Goal: Task Accomplishment & Management: Manage account settings

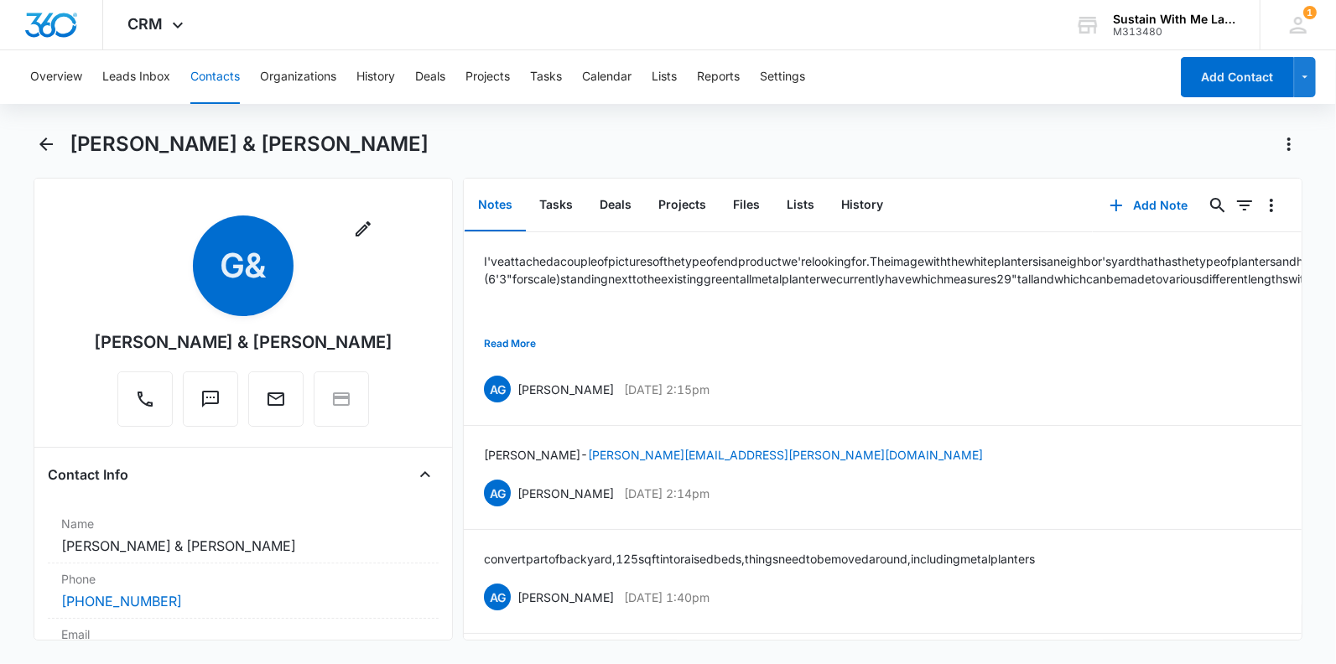
click at [157, 26] on span "CRM" at bounding box center [145, 24] width 35 height 18
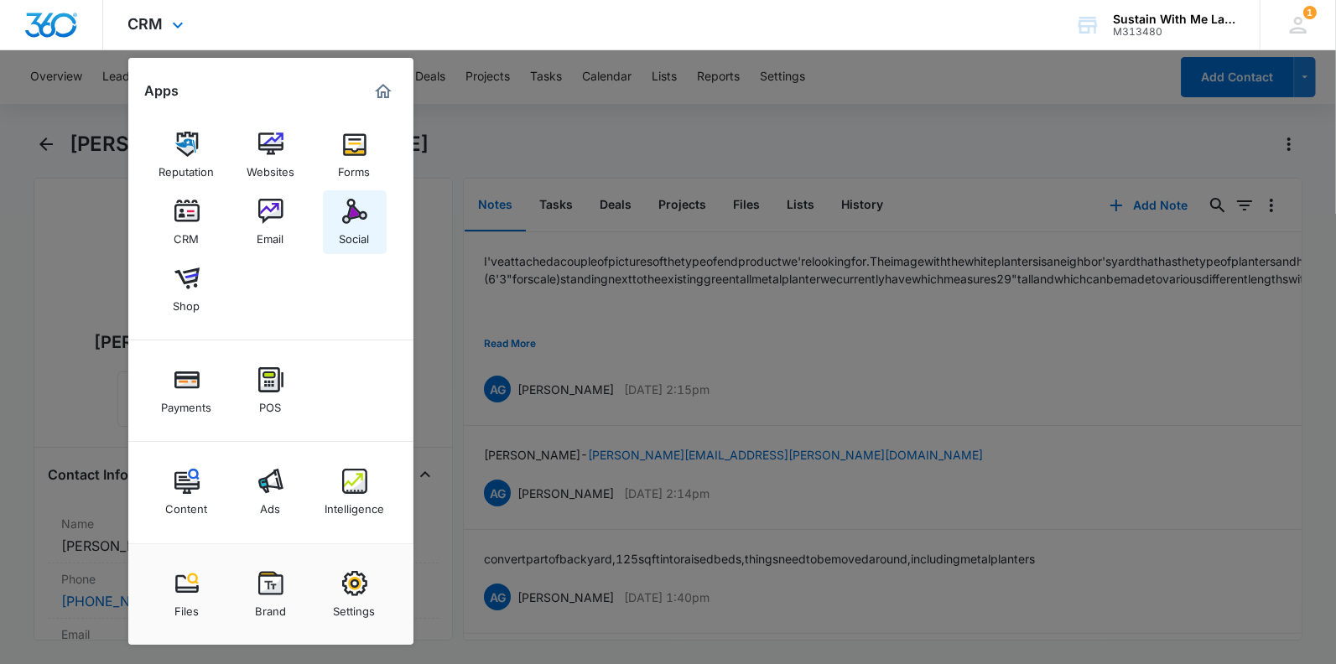
click at [359, 225] on div "Social" at bounding box center [355, 235] width 30 height 22
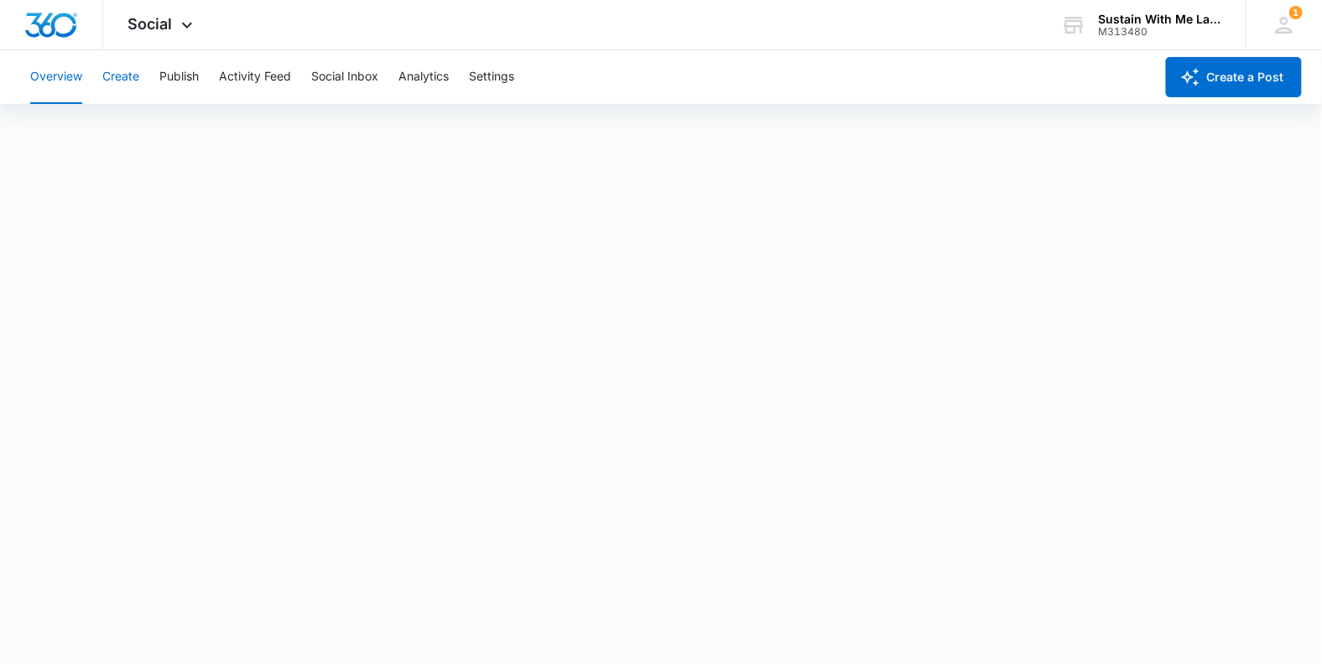
click at [120, 81] on button "Create" at bounding box center [120, 77] width 37 height 54
click at [183, 74] on button "Publish" at bounding box center [178, 77] width 39 height 54
click at [123, 127] on button "Schedules" at bounding box center [128, 128] width 57 height 47
click at [39, 139] on button "Calendar" at bounding box center [54, 128] width 49 height 47
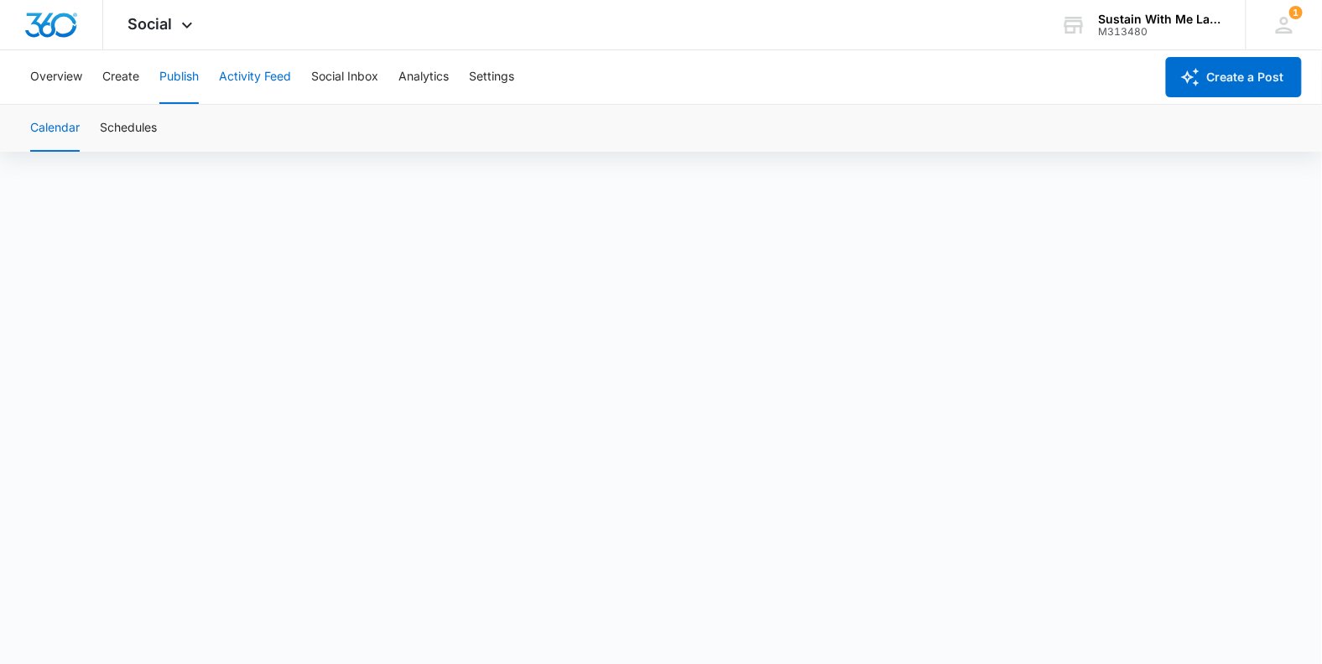
click at [254, 87] on button "Activity Feed" at bounding box center [255, 77] width 72 height 54
click at [164, 21] on span "Social" at bounding box center [150, 24] width 44 height 18
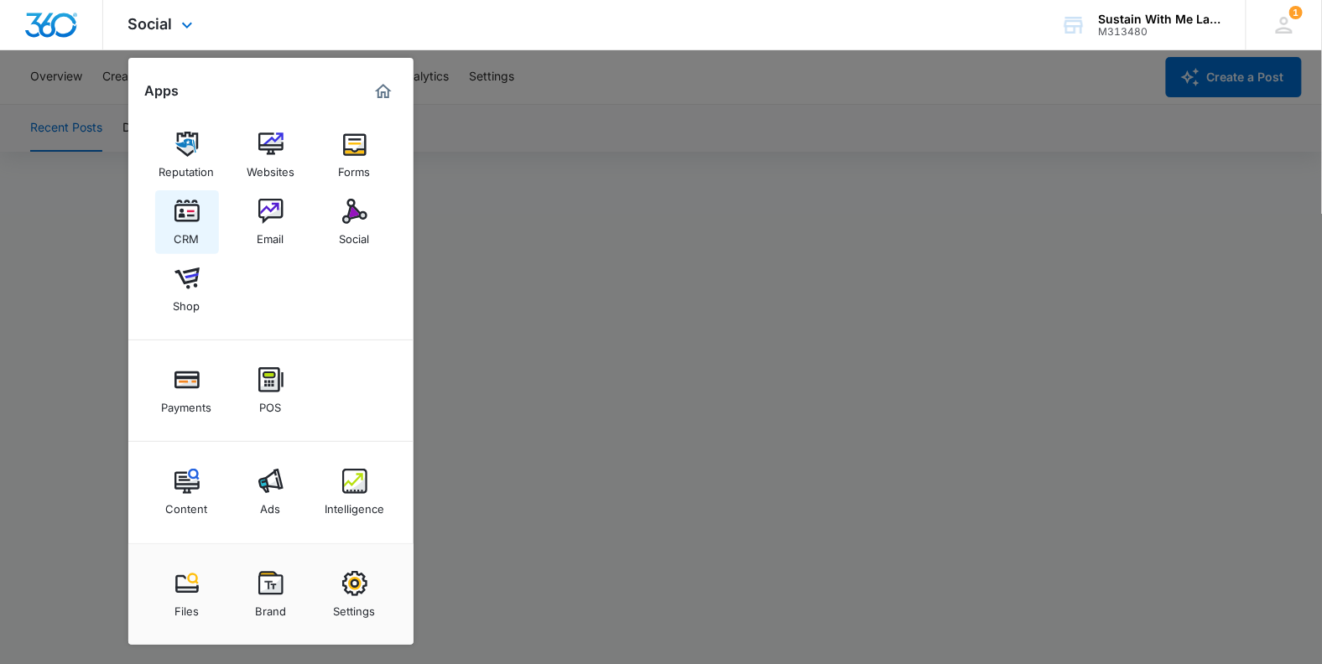
click at [191, 208] on img at bounding box center [186, 211] width 25 height 25
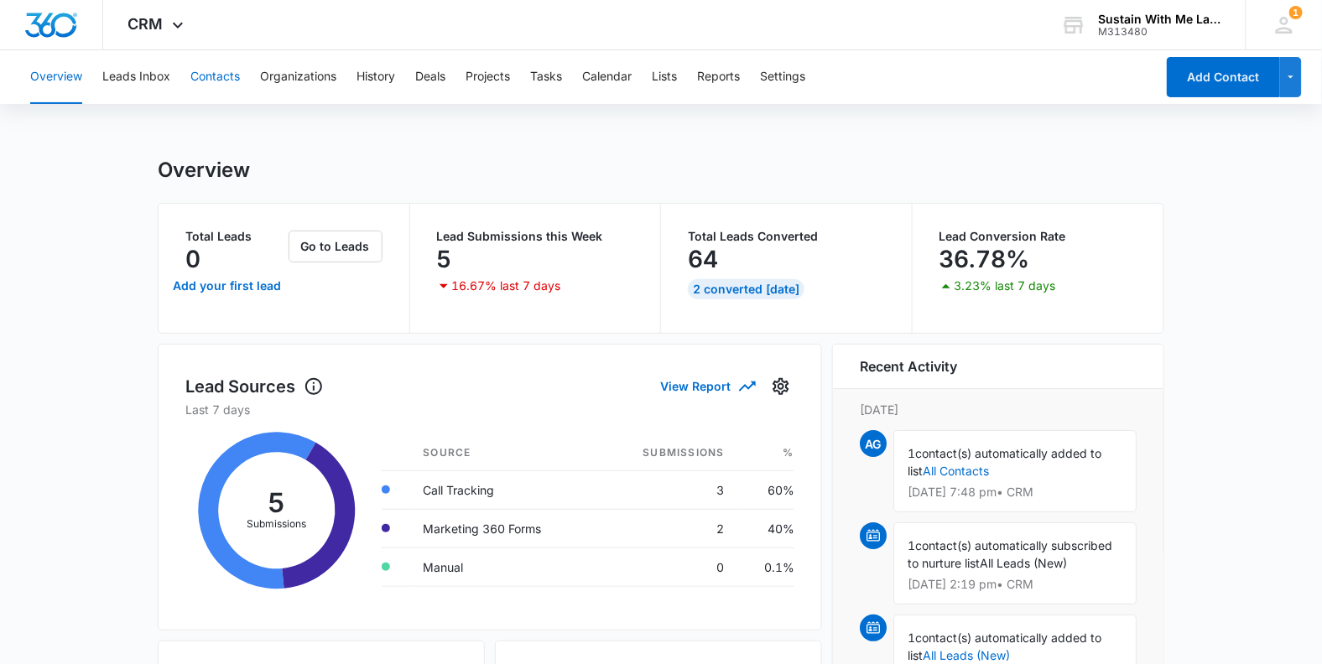
click at [216, 81] on button "Contacts" at bounding box center [214, 77] width 49 height 54
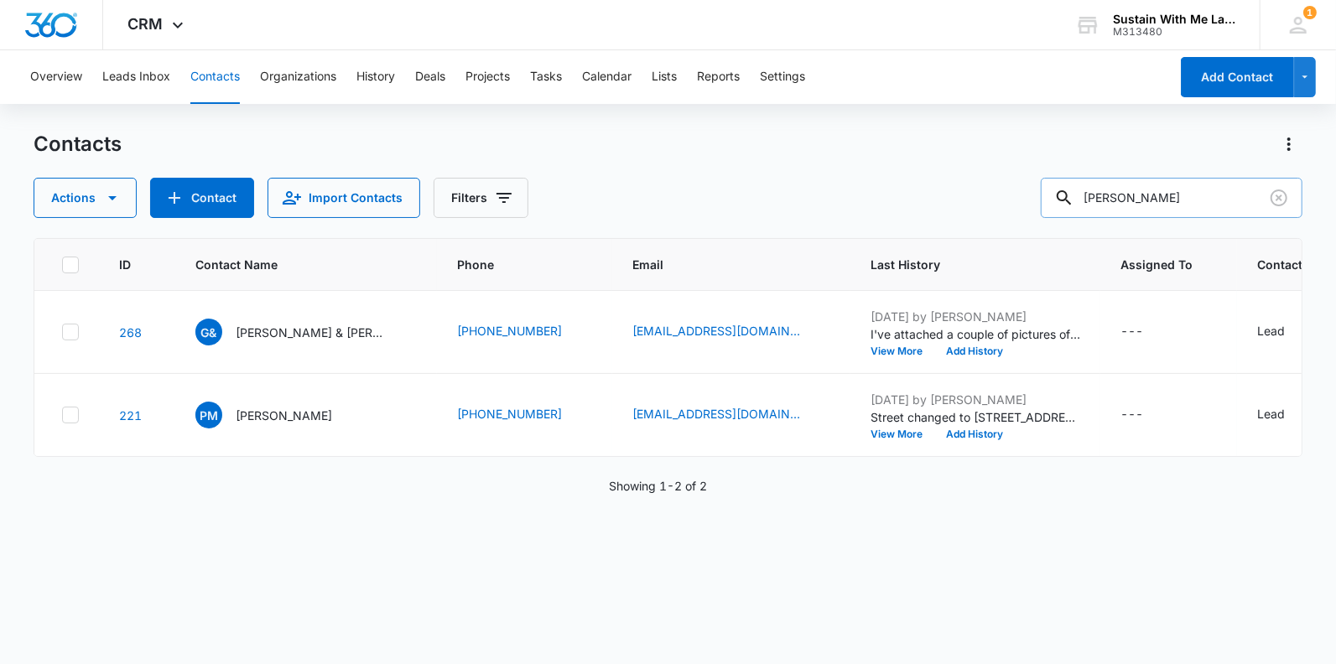
click at [1212, 205] on input "[PERSON_NAME]" at bounding box center [1172, 198] width 262 height 40
type input "jc"
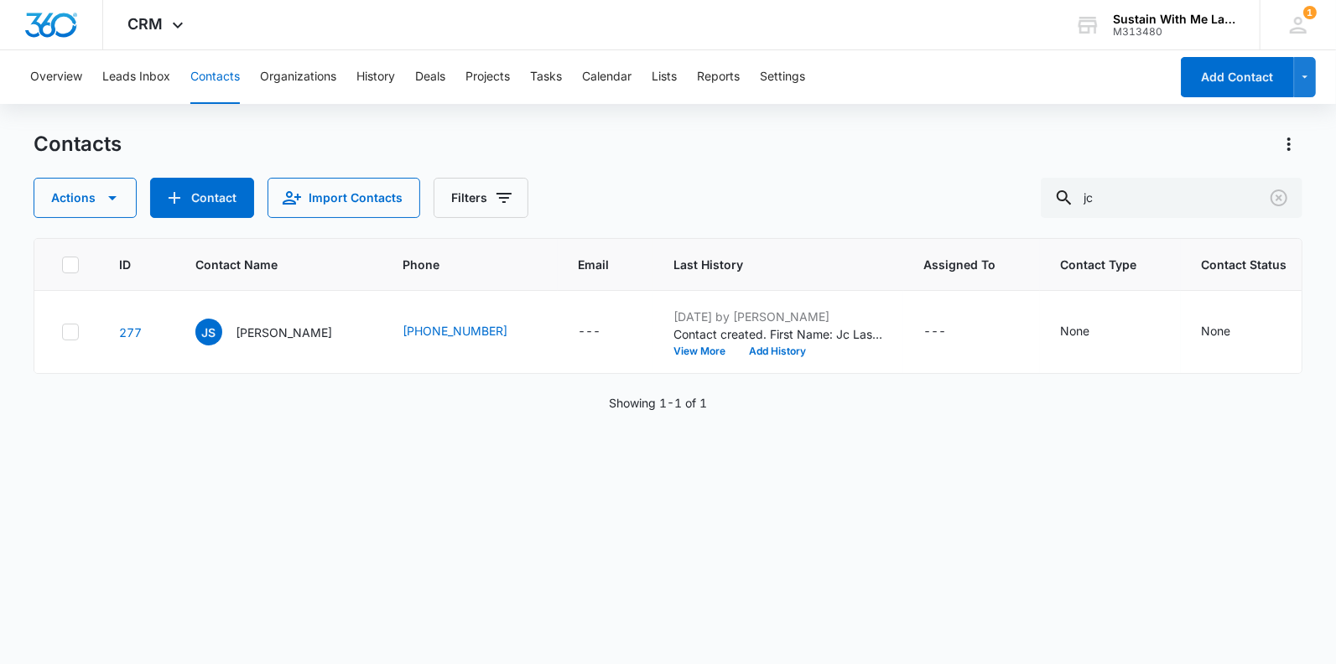
click at [290, 330] on p "[PERSON_NAME]" at bounding box center [284, 333] width 96 height 18
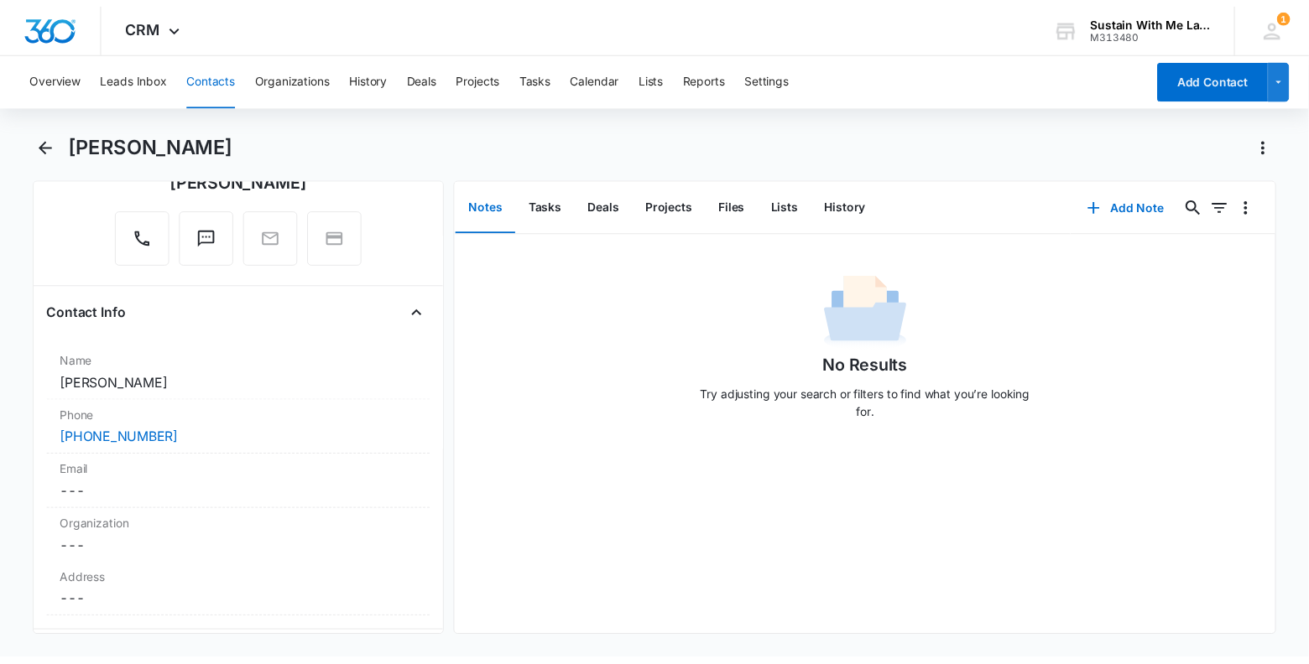
scroll to position [272, 0]
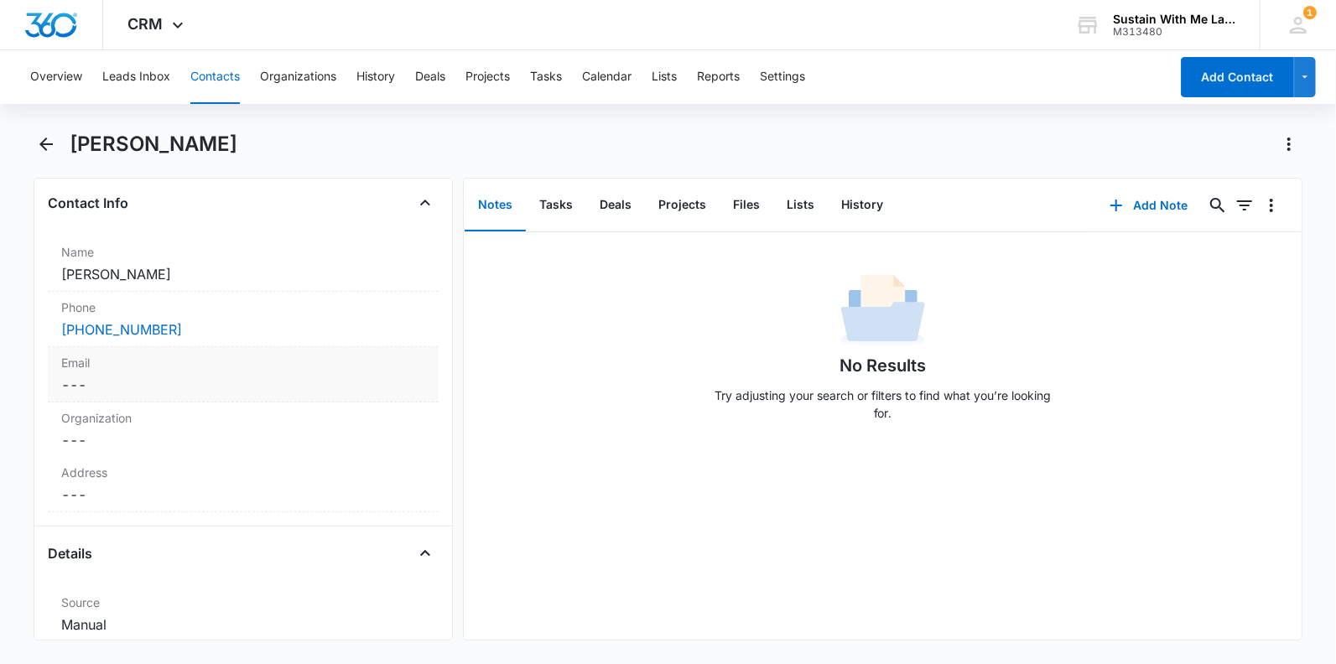
click at [119, 380] on dd "Cancel Save Changes ---" at bounding box center [243, 385] width 364 height 20
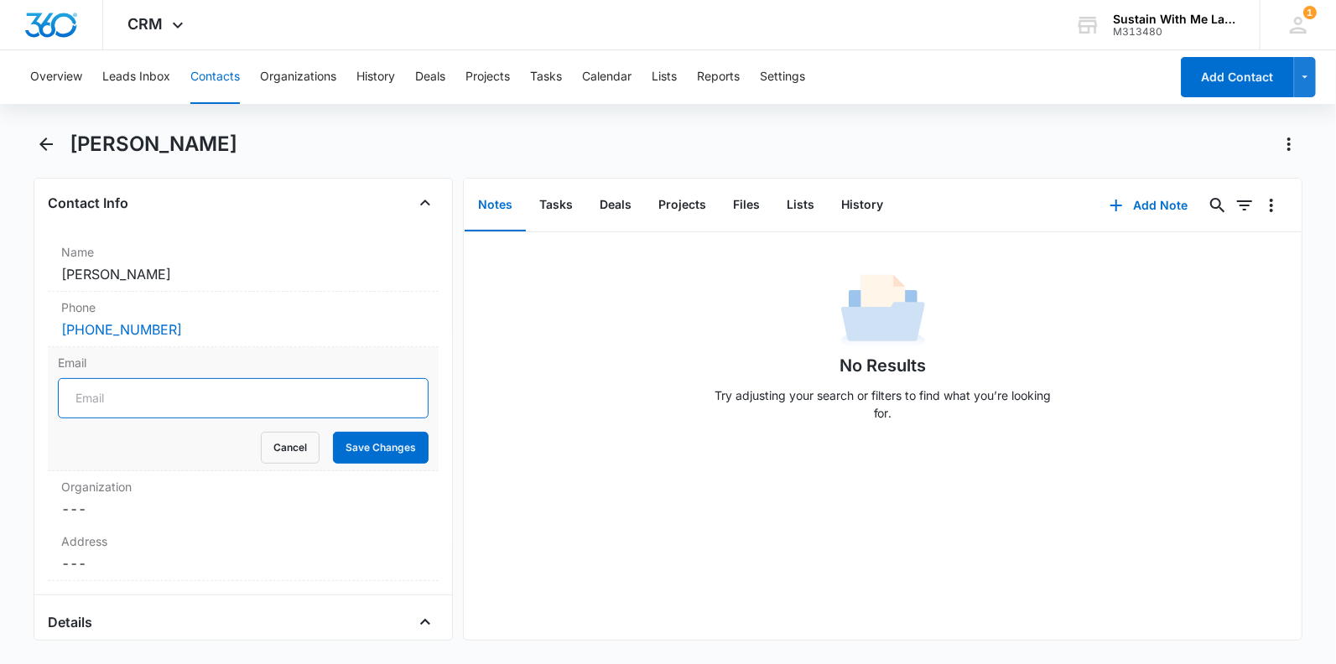
click at [110, 399] on input "Email" at bounding box center [243, 398] width 371 height 40
paste input "[EMAIL_ADDRESS][DOMAIN_NAME]"
type input "[EMAIL_ADDRESS][DOMAIN_NAME]"
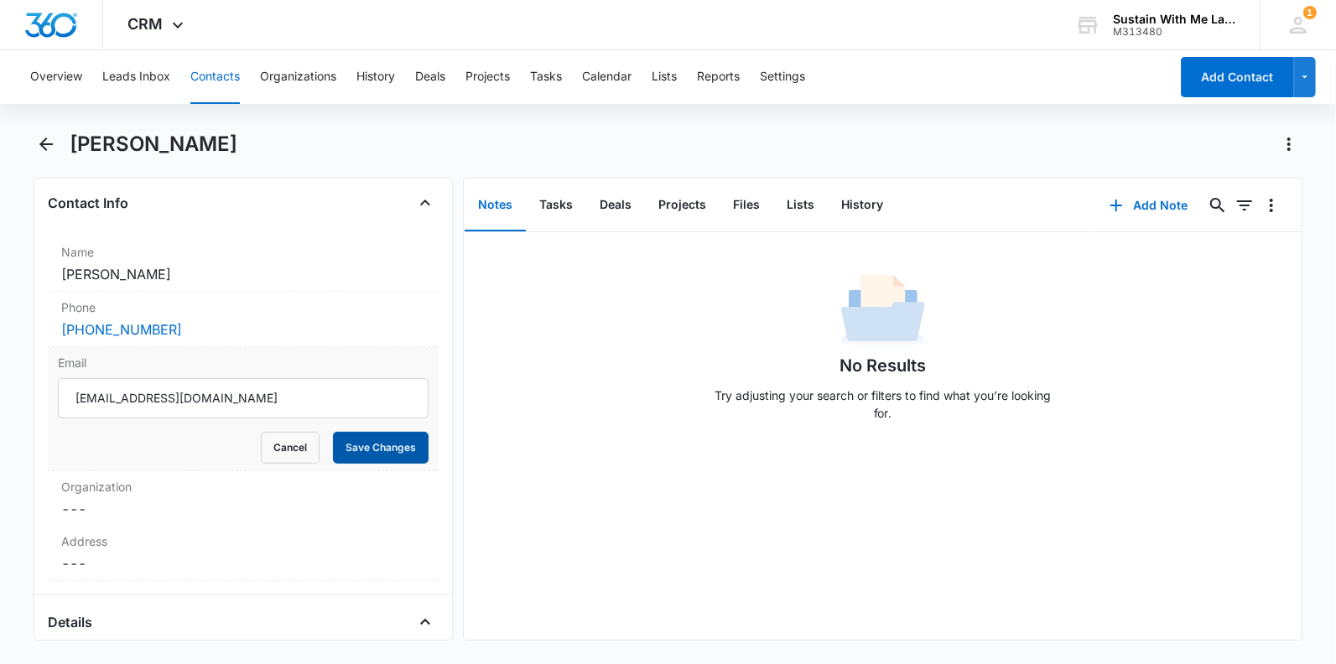
click at [342, 440] on button "Save Changes" at bounding box center [381, 448] width 96 height 32
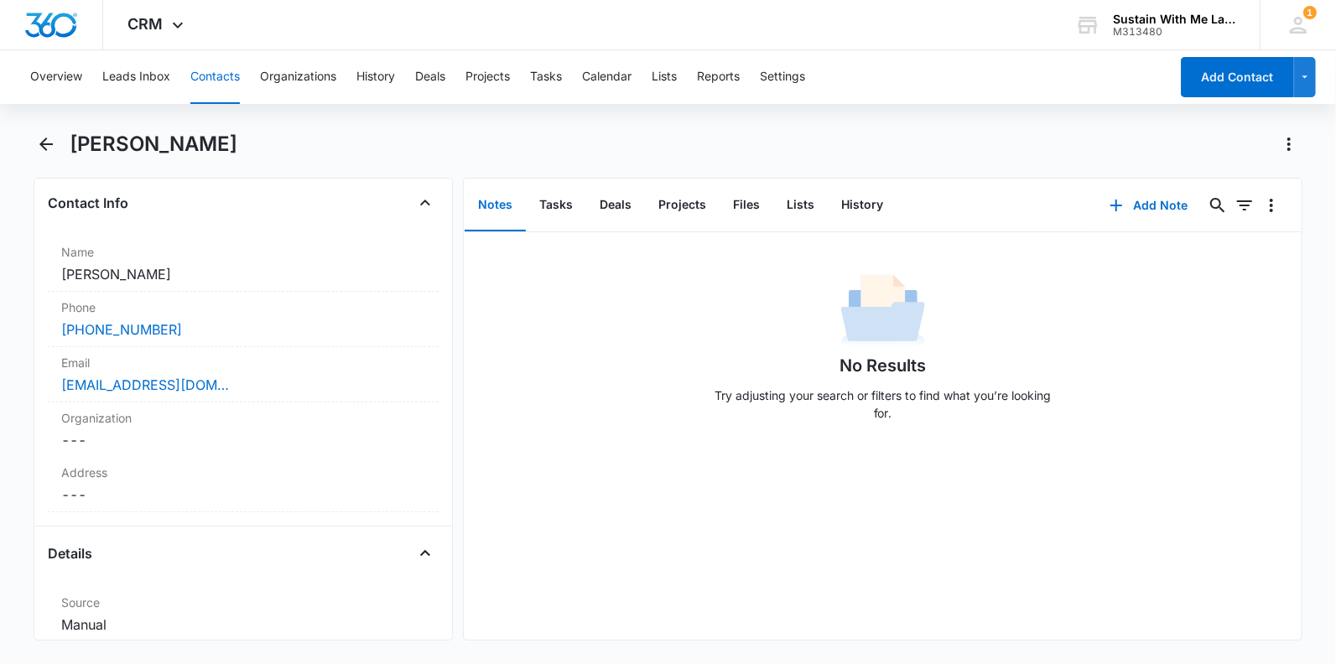
click at [206, 85] on button "Contacts" at bounding box center [214, 77] width 49 height 54
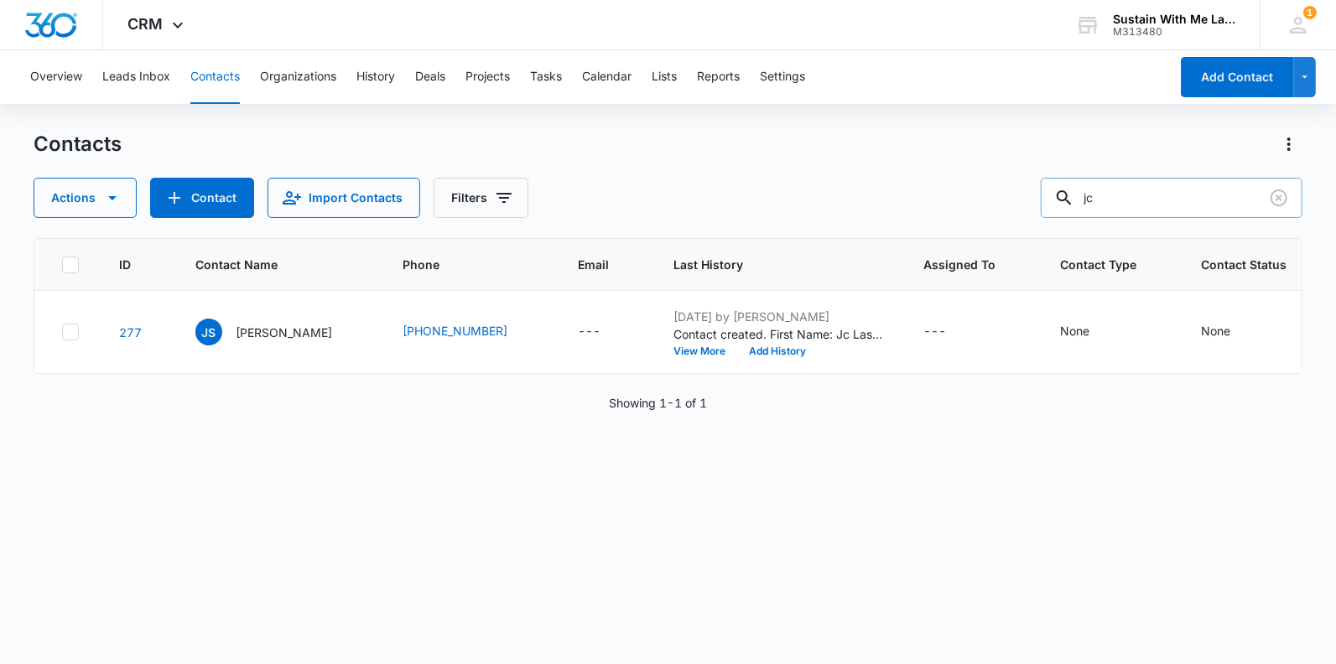
click at [1164, 198] on input "jc" at bounding box center [1172, 198] width 262 height 40
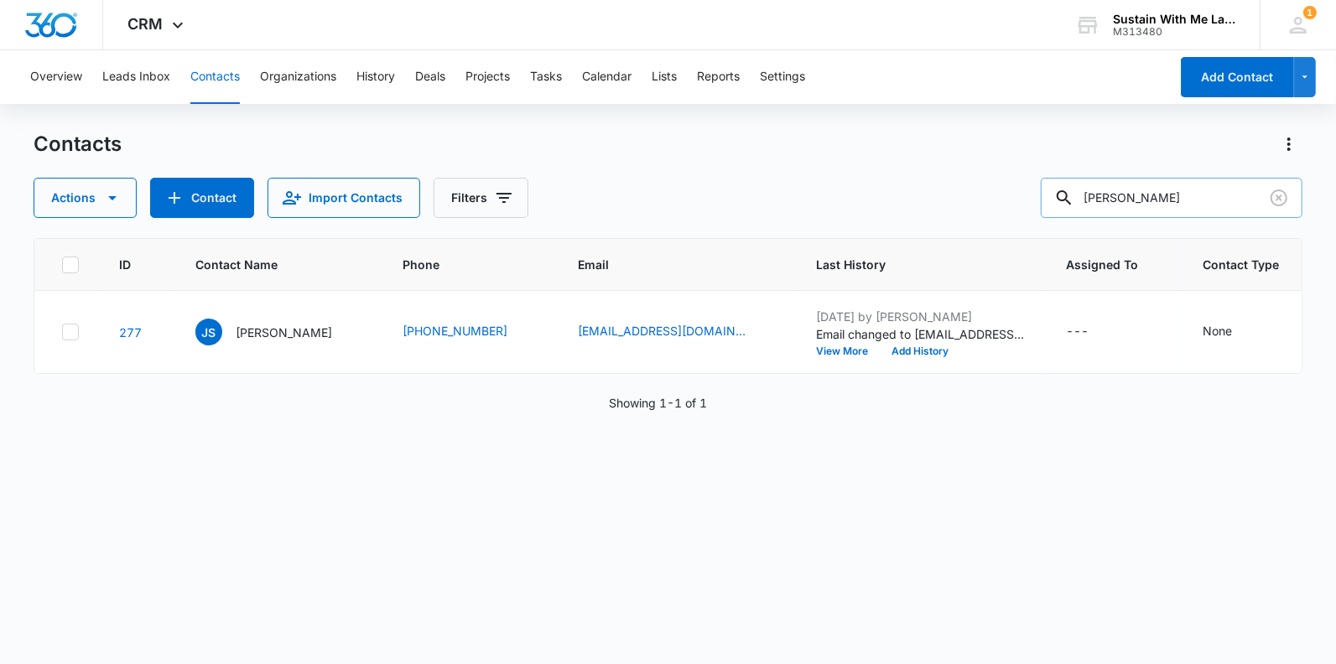
type input "[PERSON_NAME]"
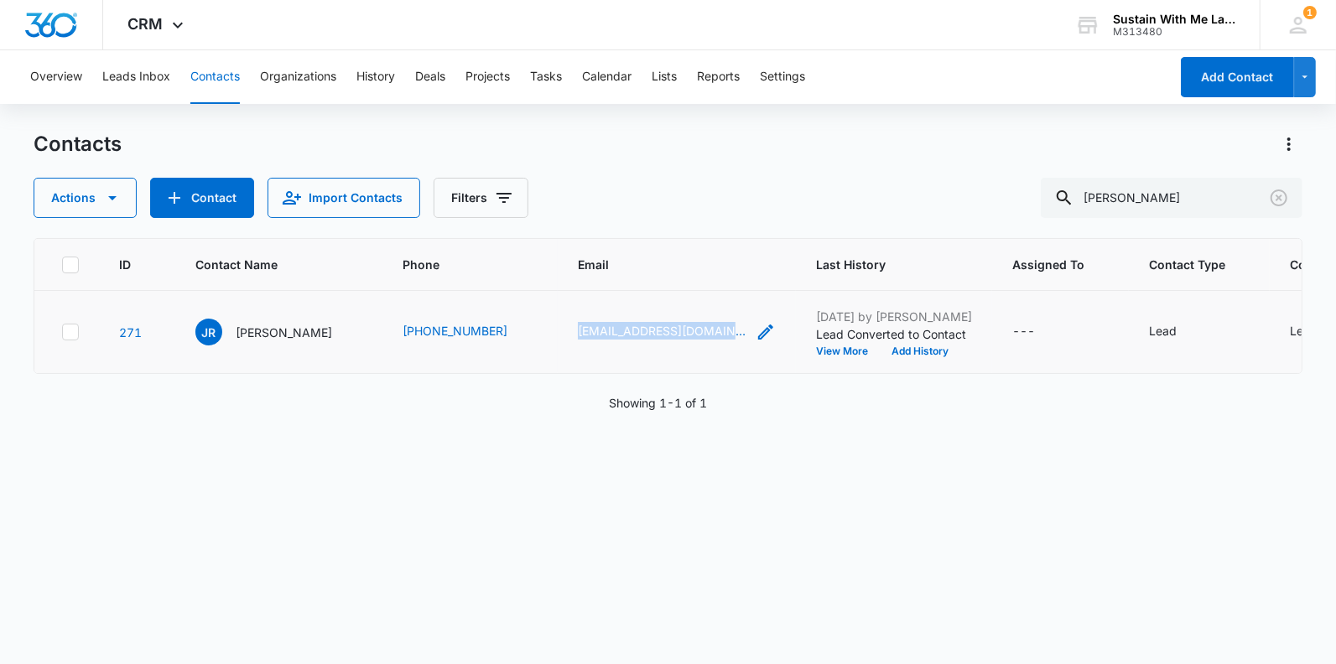
drag, startPoint x: 532, startPoint y: 336, endPoint x: 709, endPoint y: 336, distance: 177.0
click at [709, 336] on tr "271 JR [PERSON_NAME] [PHONE_NUMBER] [EMAIL_ADDRESS][DOMAIN_NAME] [DATE] by [PER…" at bounding box center [857, 332] width 1646 height 83
copy tr "[EMAIL_ADDRESS][DOMAIN_NAME]"
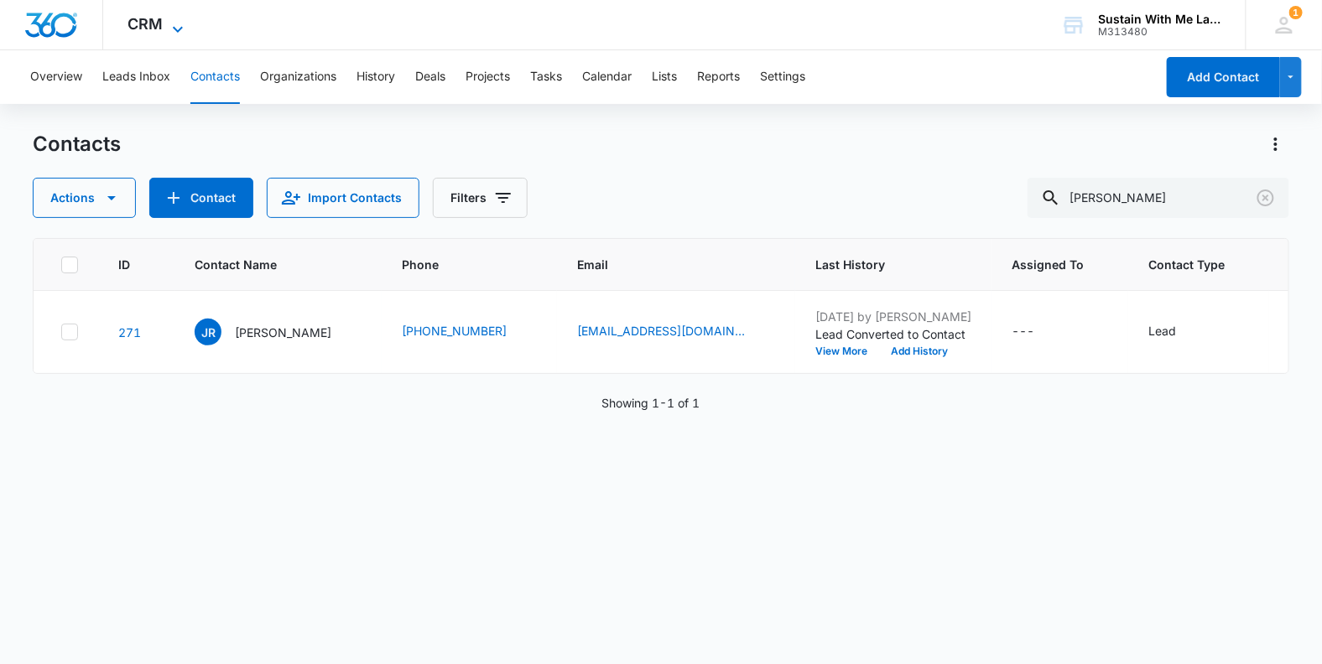
click at [177, 23] on icon at bounding box center [178, 29] width 20 height 20
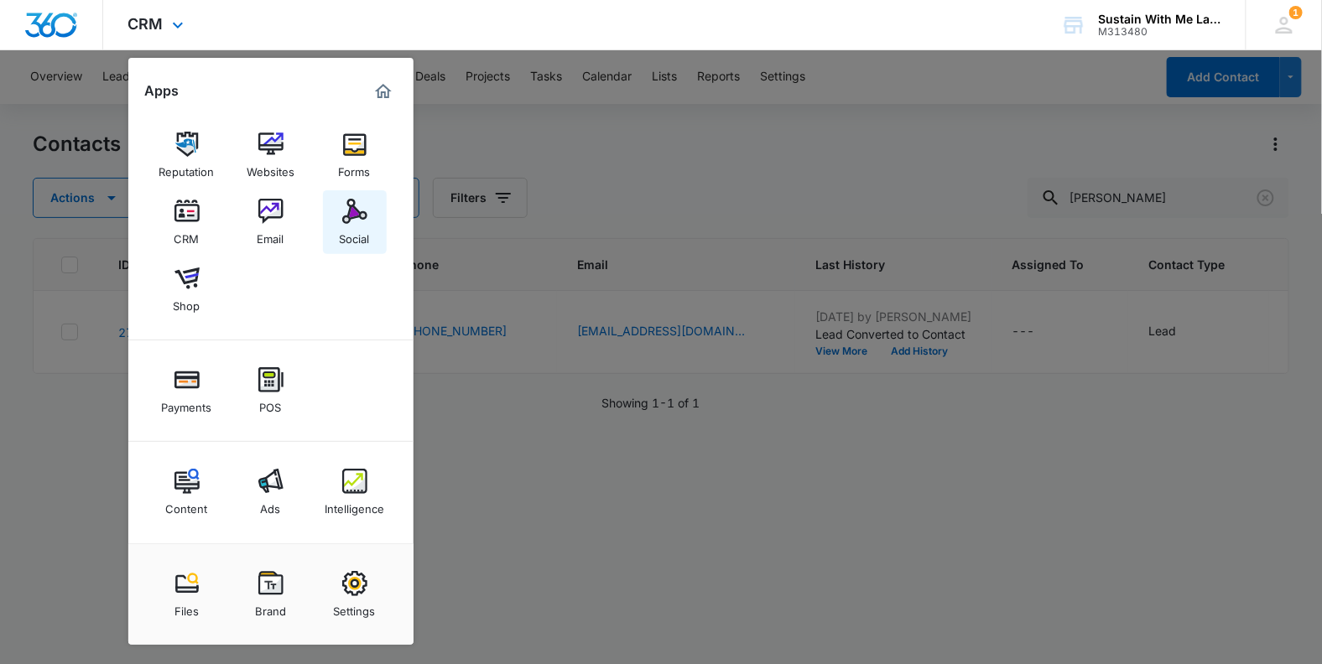
click at [336, 211] on link "Social" at bounding box center [355, 222] width 64 height 64
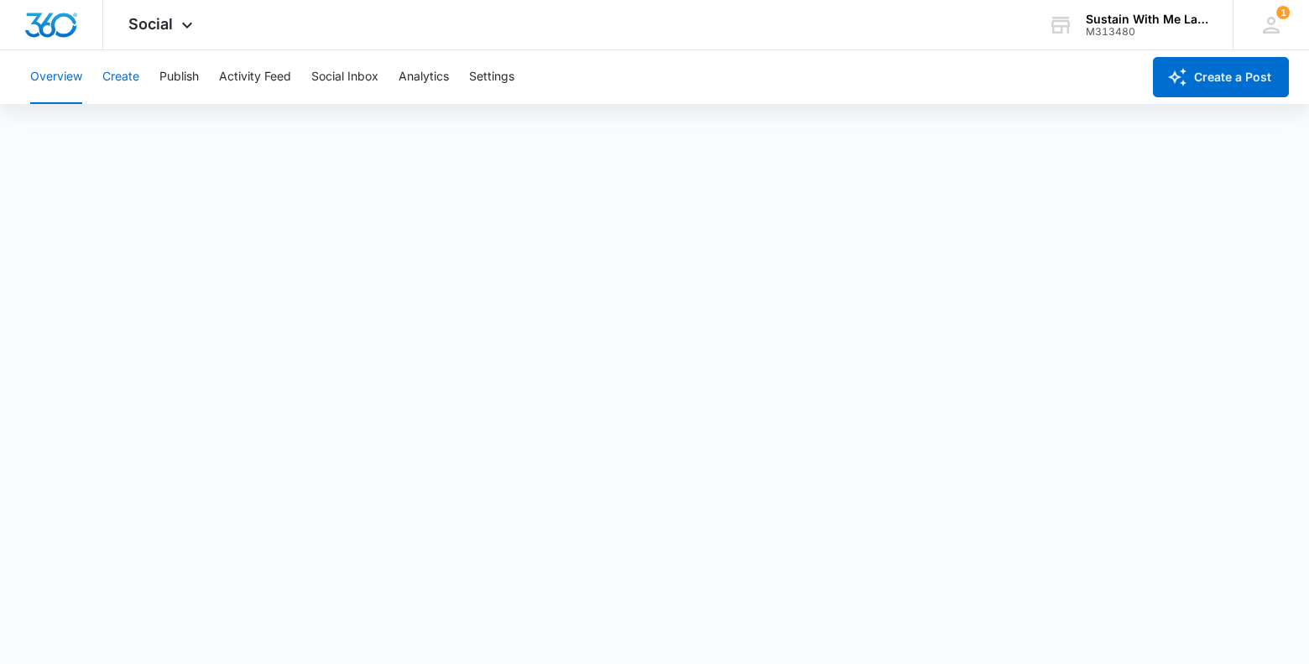
click at [122, 76] on button "Create" at bounding box center [120, 77] width 37 height 54
click at [183, 81] on button "Publish" at bounding box center [178, 77] width 39 height 54
click at [135, 127] on button "Schedules" at bounding box center [128, 128] width 57 height 47
